Goal: Information Seeking & Learning: Learn about a topic

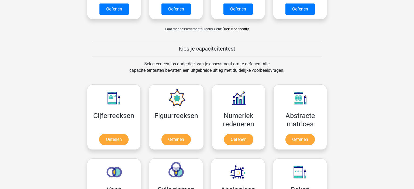
scroll to position [143, 0]
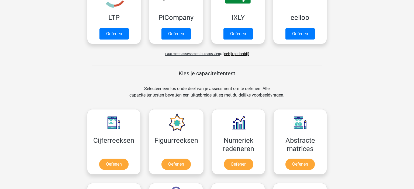
click at [325, 76] on div "Kies je capaciteitentest" at bounding box center [207, 74] width 256 height 16
drag, startPoint x: 234, startPoint y: 72, endPoint x: 176, endPoint y: 77, distance: 57.6
click at [176, 77] on div "Kies je capaciteitentest" at bounding box center [207, 74] width 256 height 16
drag, startPoint x: 179, startPoint y: 74, endPoint x: 286, endPoint y: 98, distance: 108.9
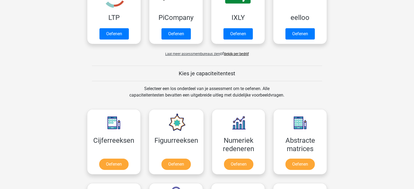
click at [286, 96] on div "Selecteer een los onderdeel van je assessment om te oefenen. Alle capaciteitent…" at bounding box center [206, 95] width 165 height 19
click at [278, 95] on div "Selecteer een los onderdeel van je assessment om te oefenen. Alle capaciteitent…" at bounding box center [206, 95] width 165 height 19
click at [276, 95] on div "Selecteer een los onderdeel van je assessment om te oefenen. Alle capaciteitent…" at bounding box center [206, 95] width 165 height 19
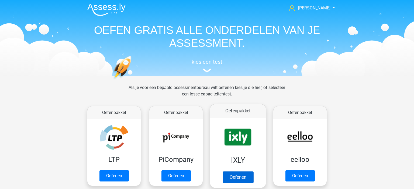
scroll to position [0, 0]
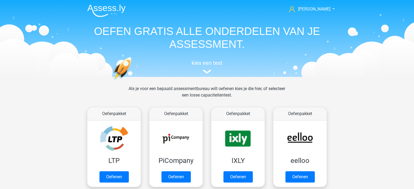
click at [373, 73] on header "[PERSON_NAME] [EMAIL_ADDRESS][DOMAIN_NAME] Nederlands English" at bounding box center [207, 38] width 414 height 77
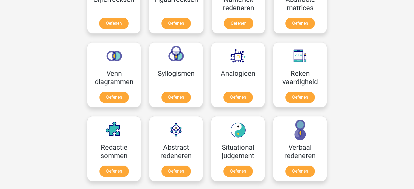
scroll to position [398, 0]
